Goal: Use online tool/utility: Use online tool/utility

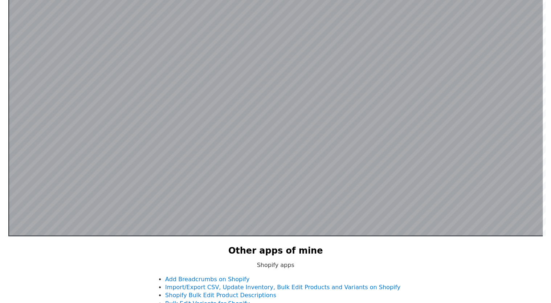
scroll to position [145, 0]
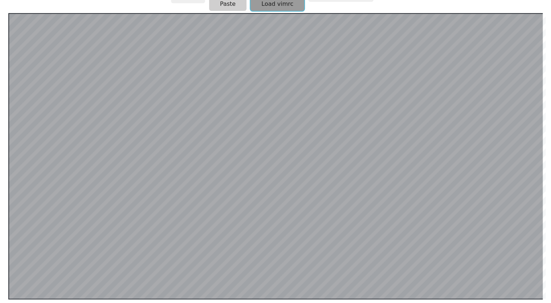
click at [286, 6] on button "Load vimrc" at bounding box center [278, 4] width 54 height 14
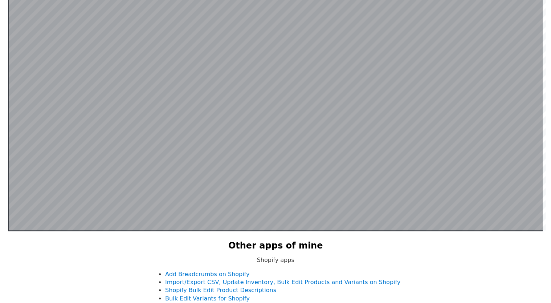
scroll to position [68, 0]
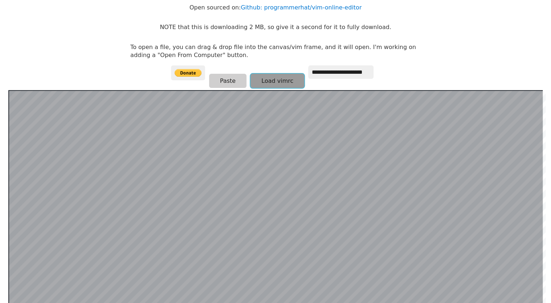
click at [267, 82] on button "Load vimrc" at bounding box center [278, 81] width 54 height 14
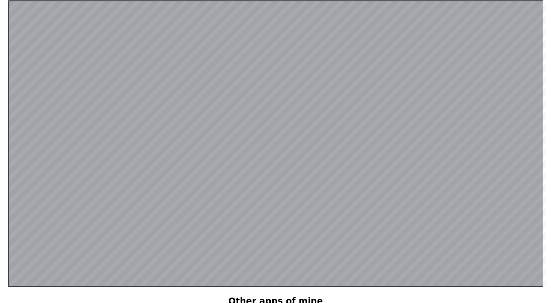
scroll to position [145, 0]
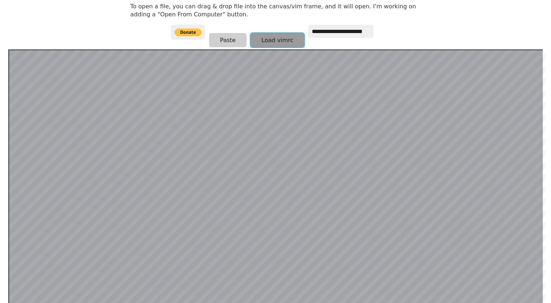
click at [276, 40] on button "Load vimrc" at bounding box center [278, 40] width 54 height 14
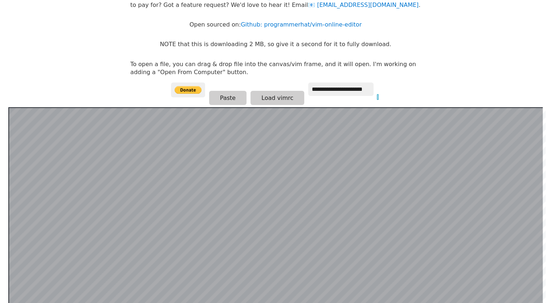
scroll to position [0, 0]
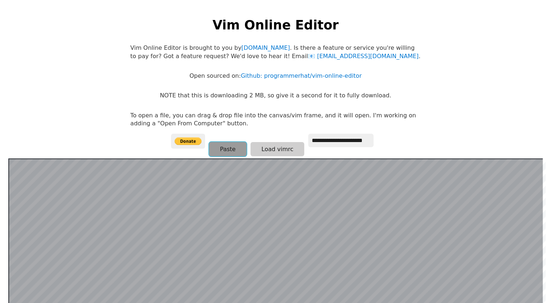
click at [226, 151] on button "Paste" at bounding box center [227, 149] width 37 height 14
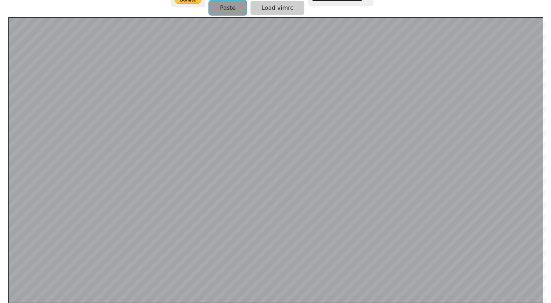
click at [228, 11] on button "Paste" at bounding box center [227, 8] width 37 height 14
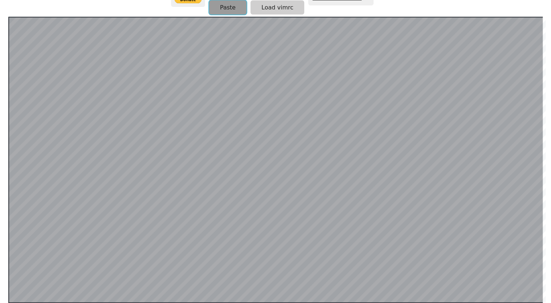
click at [228, 11] on button "Paste" at bounding box center [227, 7] width 37 height 14
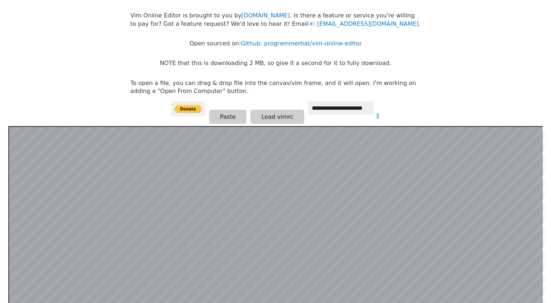
scroll to position [32, 0]
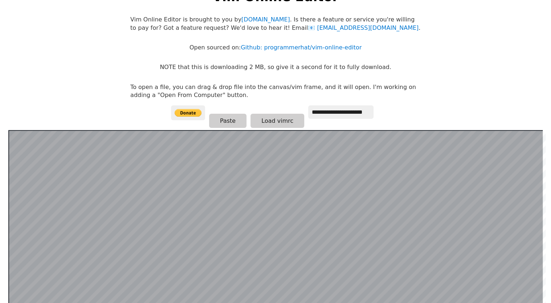
scroll to position [73, 0]
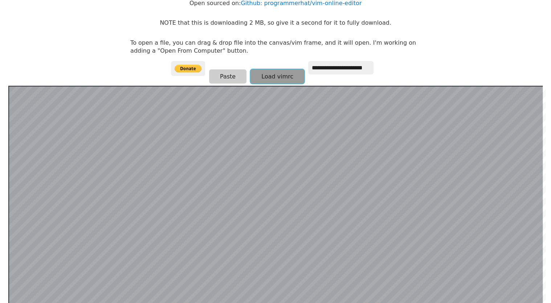
click at [270, 74] on button "Load vimrc" at bounding box center [278, 76] width 54 height 14
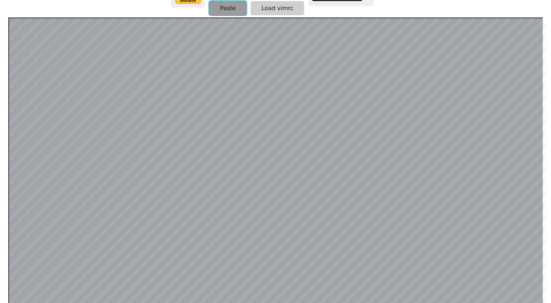
click at [225, 11] on button "Paste" at bounding box center [227, 8] width 37 height 14
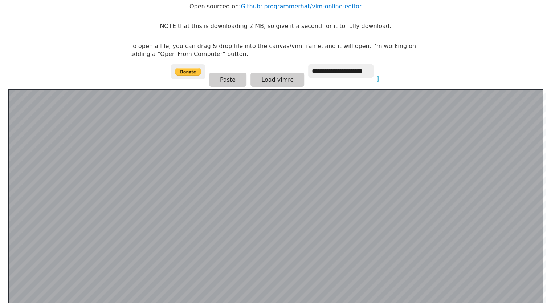
scroll to position [68, 0]
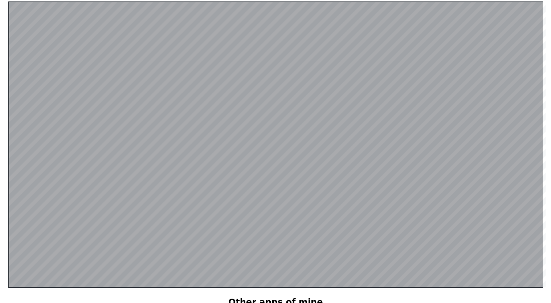
scroll to position [145, 0]
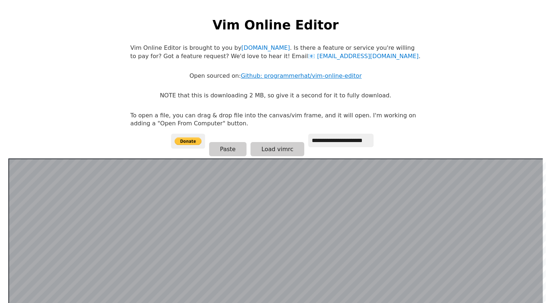
click at [293, 74] on link "Github: programmerhat/vim-online-editor" at bounding box center [301, 75] width 121 height 7
